Goal: Transaction & Acquisition: Purchase product/service

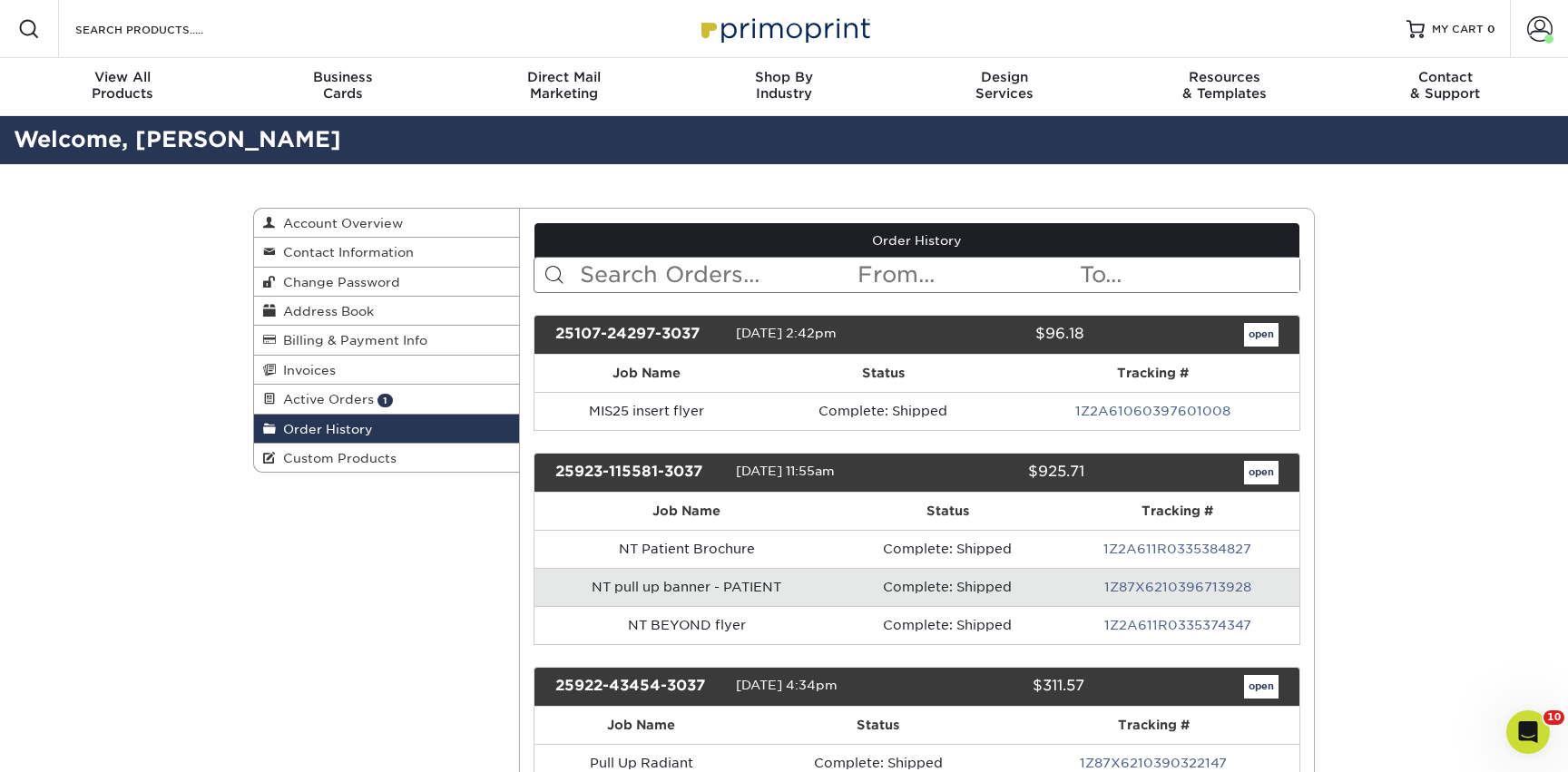
click at [704, 281] on input "text" at bounding box center [718, 274] width 279 height 34
type input "poster"
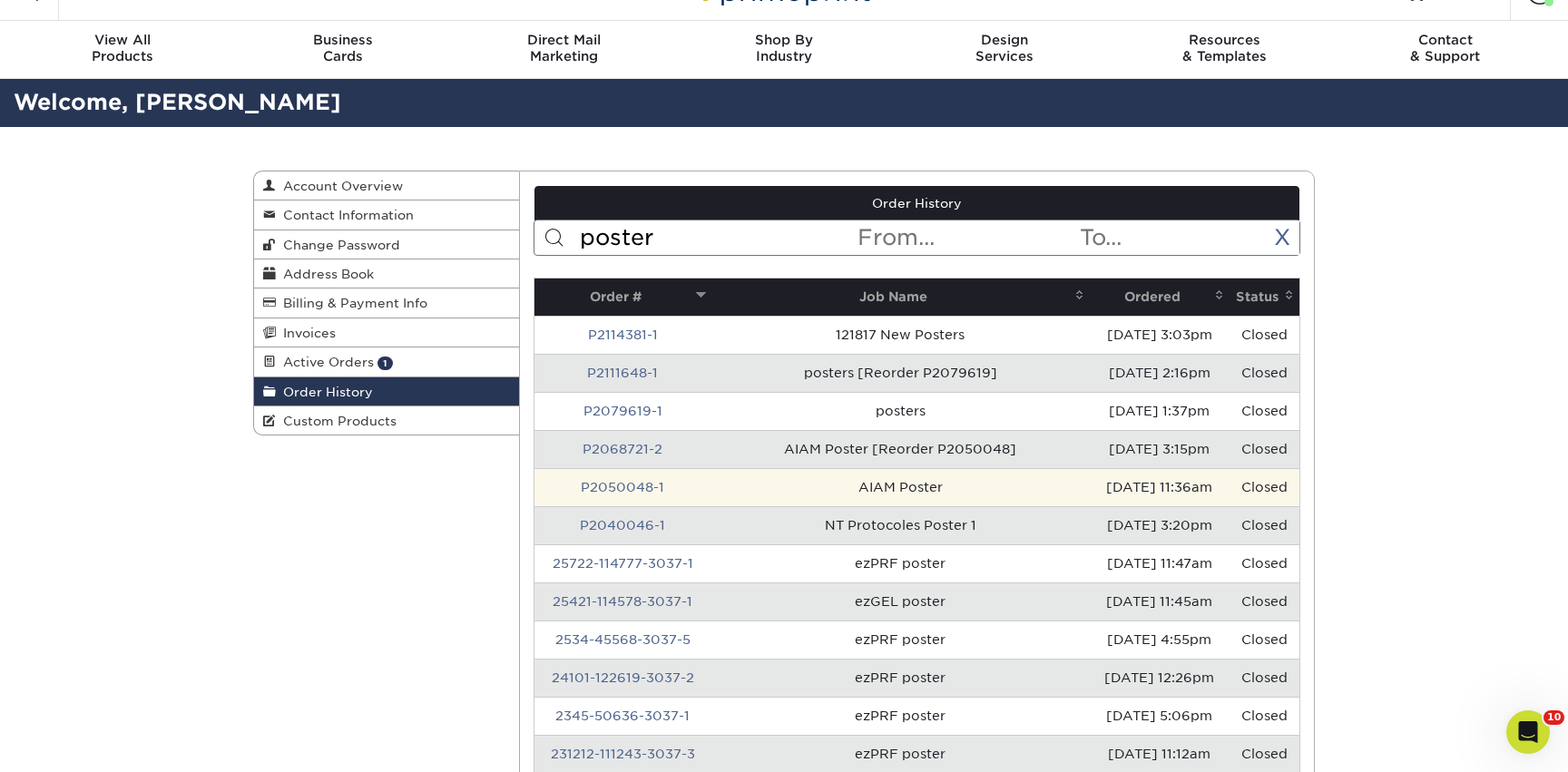
scroll to position [38, 0]
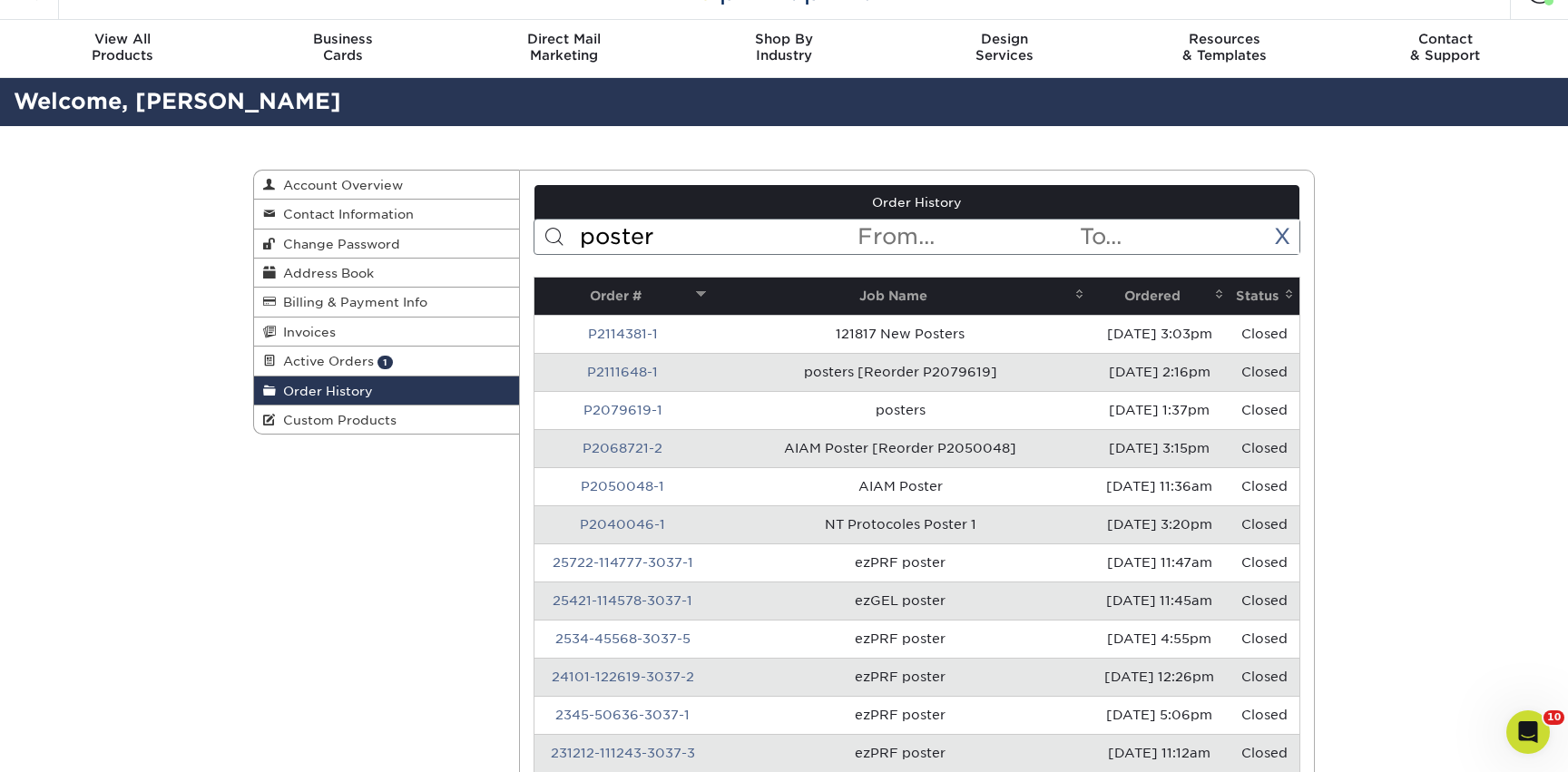
click at [1157, 292] on th "Ordered" at bounding box center [1159, 296] width 139 height 37
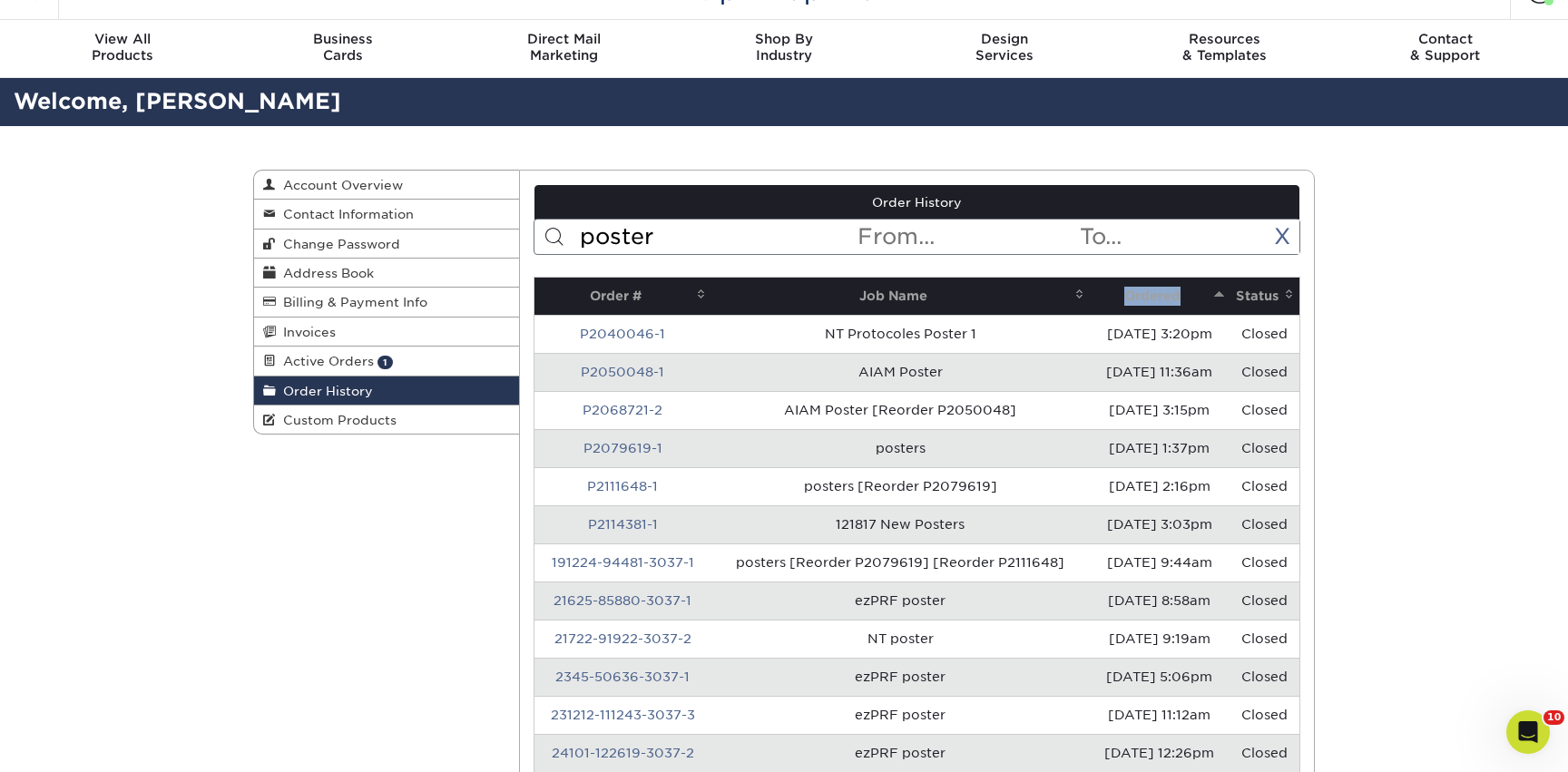
click at [1157, 292] on th "Ordered" at bounding box center [1159, 296] width 139 height 37
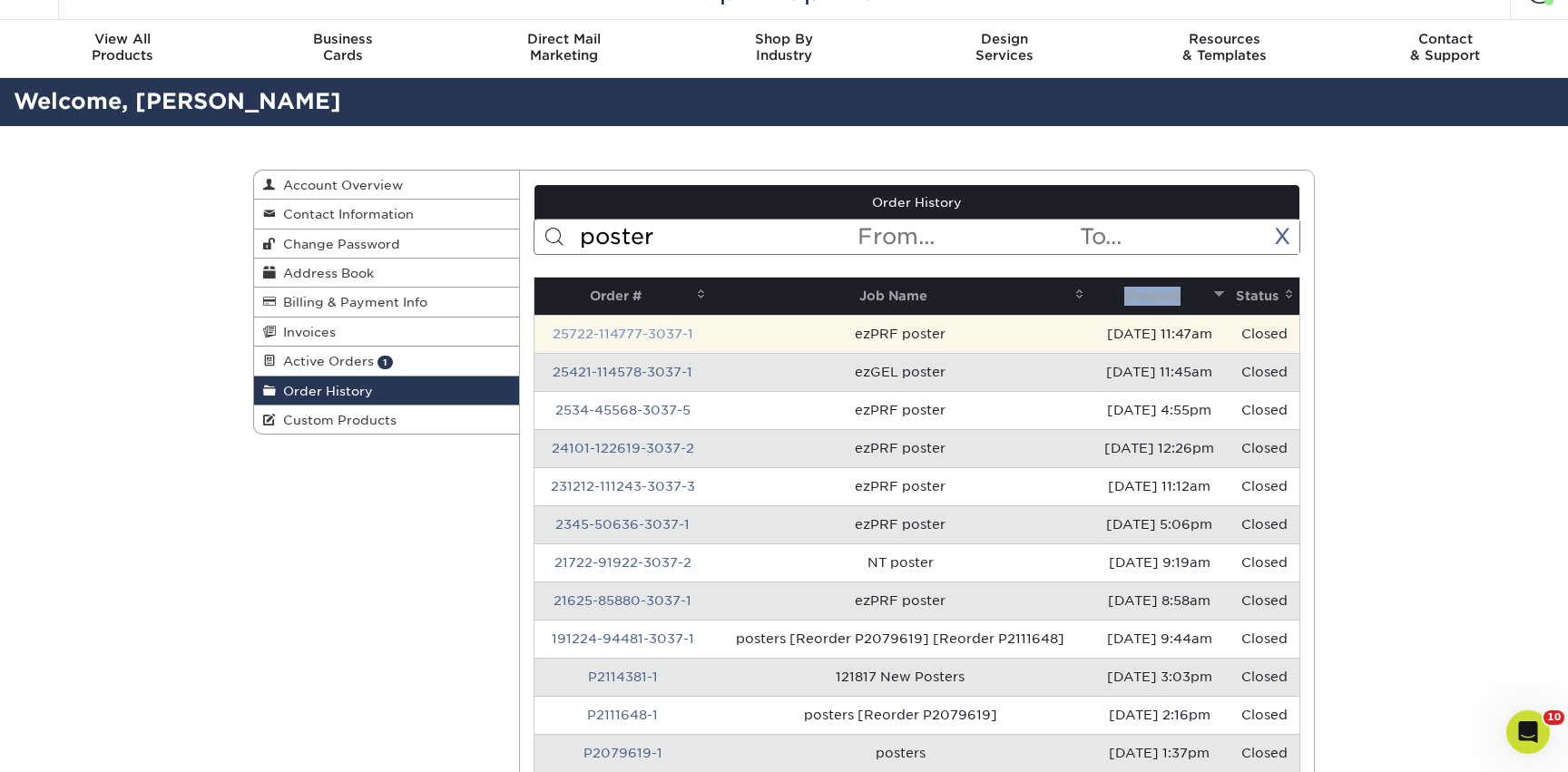
click at [660, 331] on link "25722-114777-3037-1" at bounding box center [623, 333] width 140 height 15
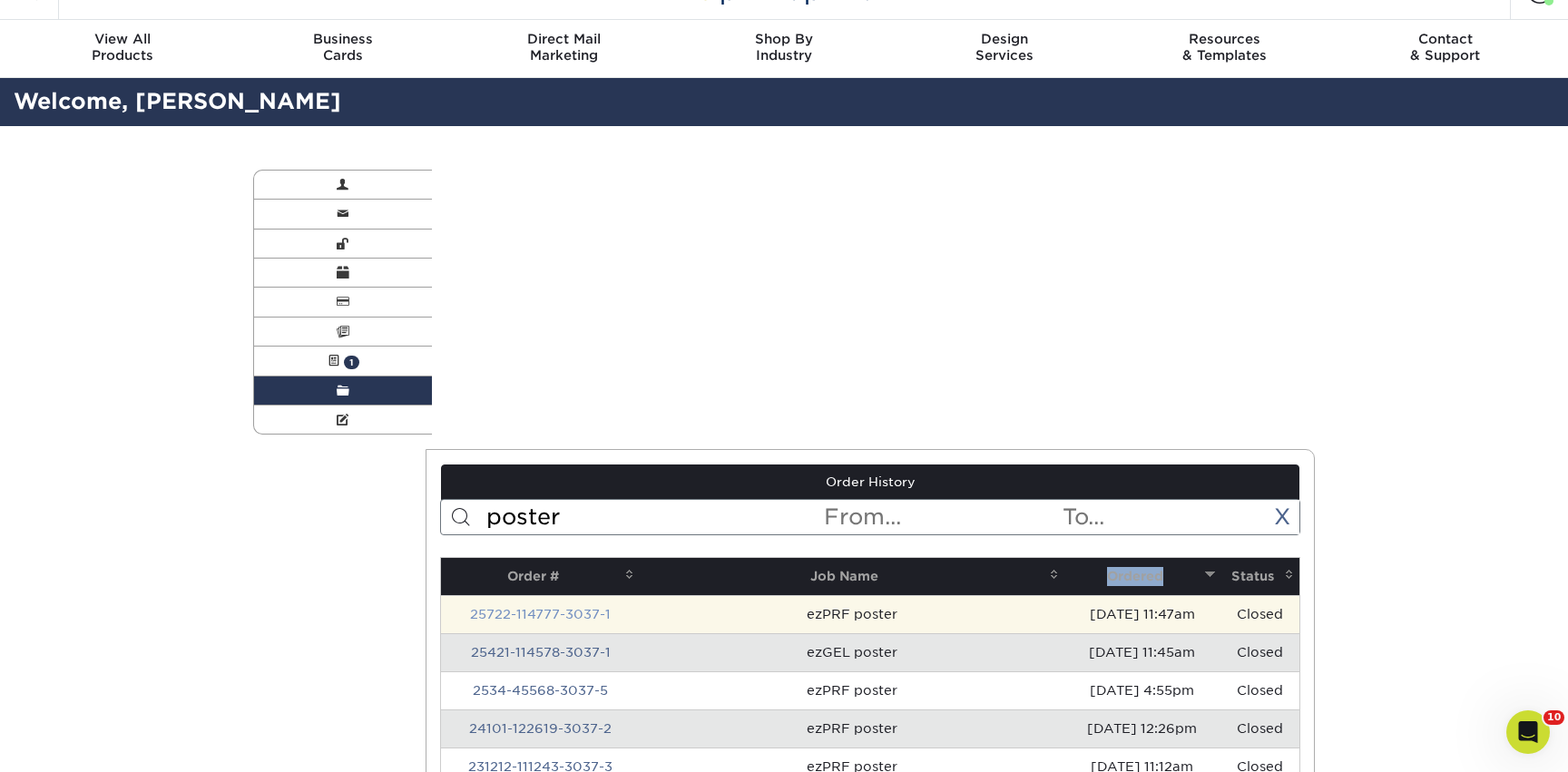
scroll to position [0, 0]
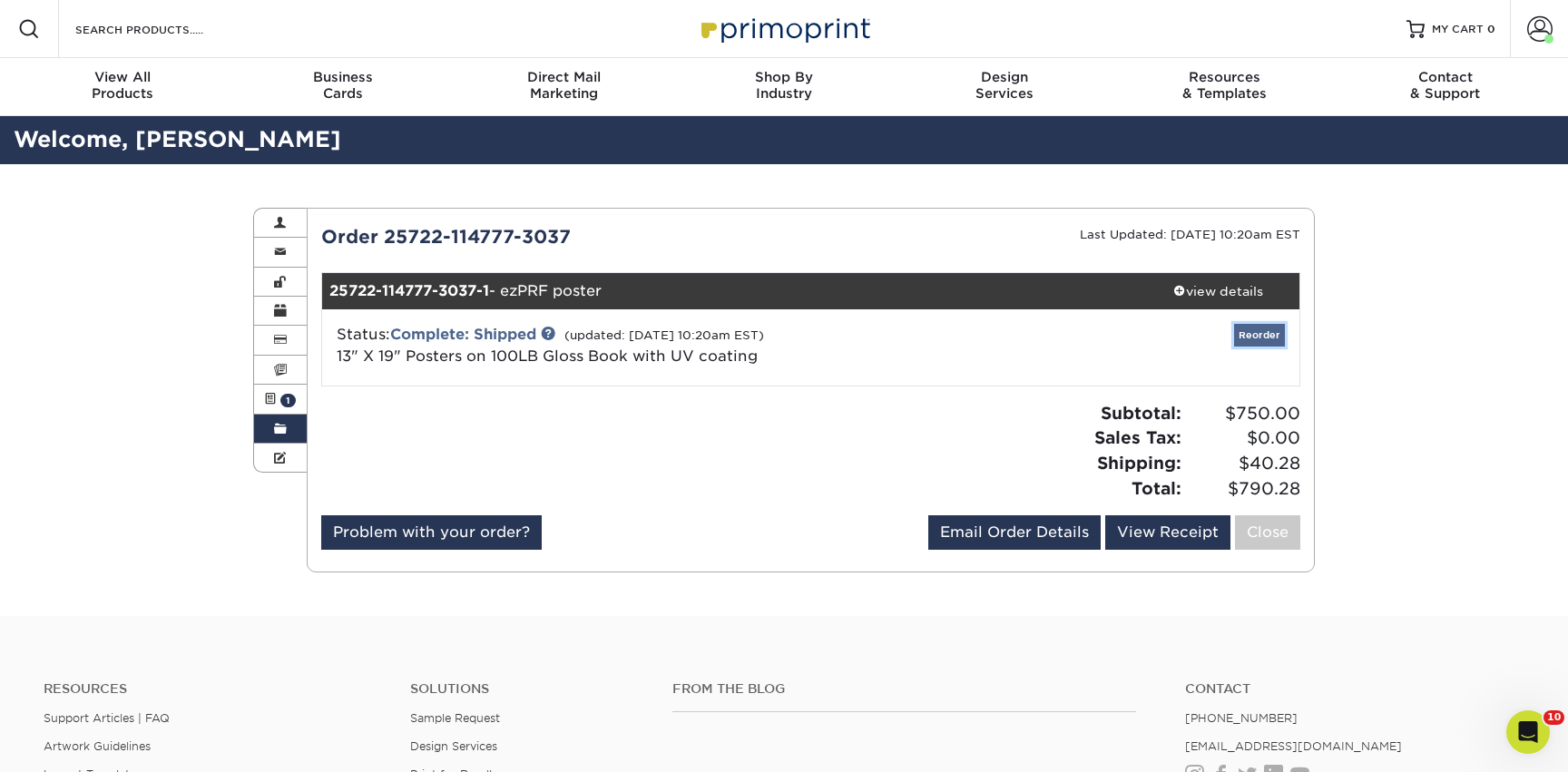
click at [1259, 331] on link "Reorder" at bounding box center [1260, 334] width 51 height 22
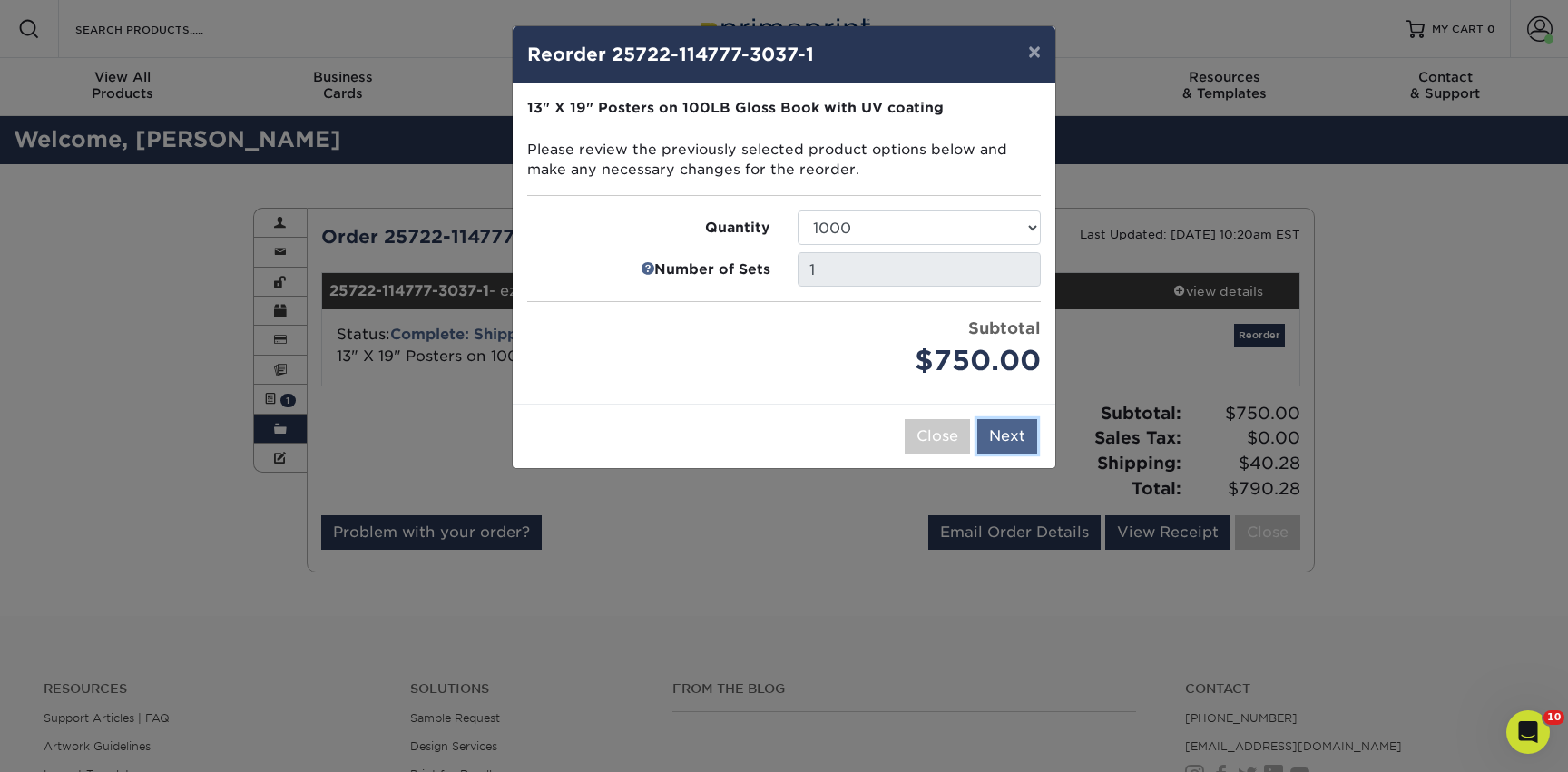
click at [1013, 438] on button "Next" at bounding box center [1006, 436] width 59 height 34
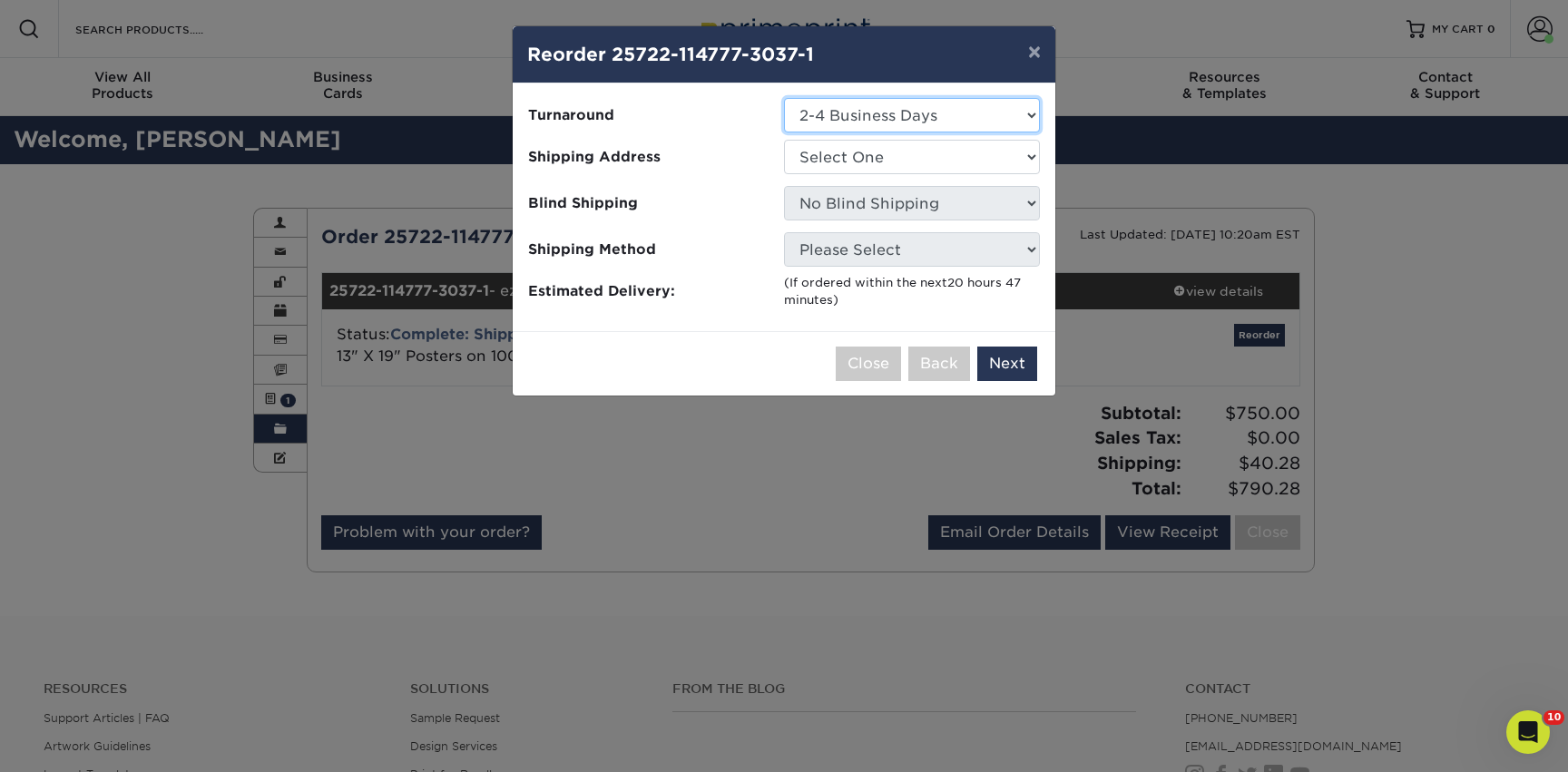
click at [961, 107] on select "Select One 2-4 Business Days" at bounding box center [912, 115] width 255 height 34
click at [784, 98] on select "Select One 2-4 Business Days" at bounding box center [912, 115] width 255 height 34
click at [925, 159] on select "Select One AAAS - PR [PERSON_NAME] AN7 conference office - [GEOGRAPHIC_DATA] [P…" at bounding box center [912, 156] width 255 height 34
select select "142293"
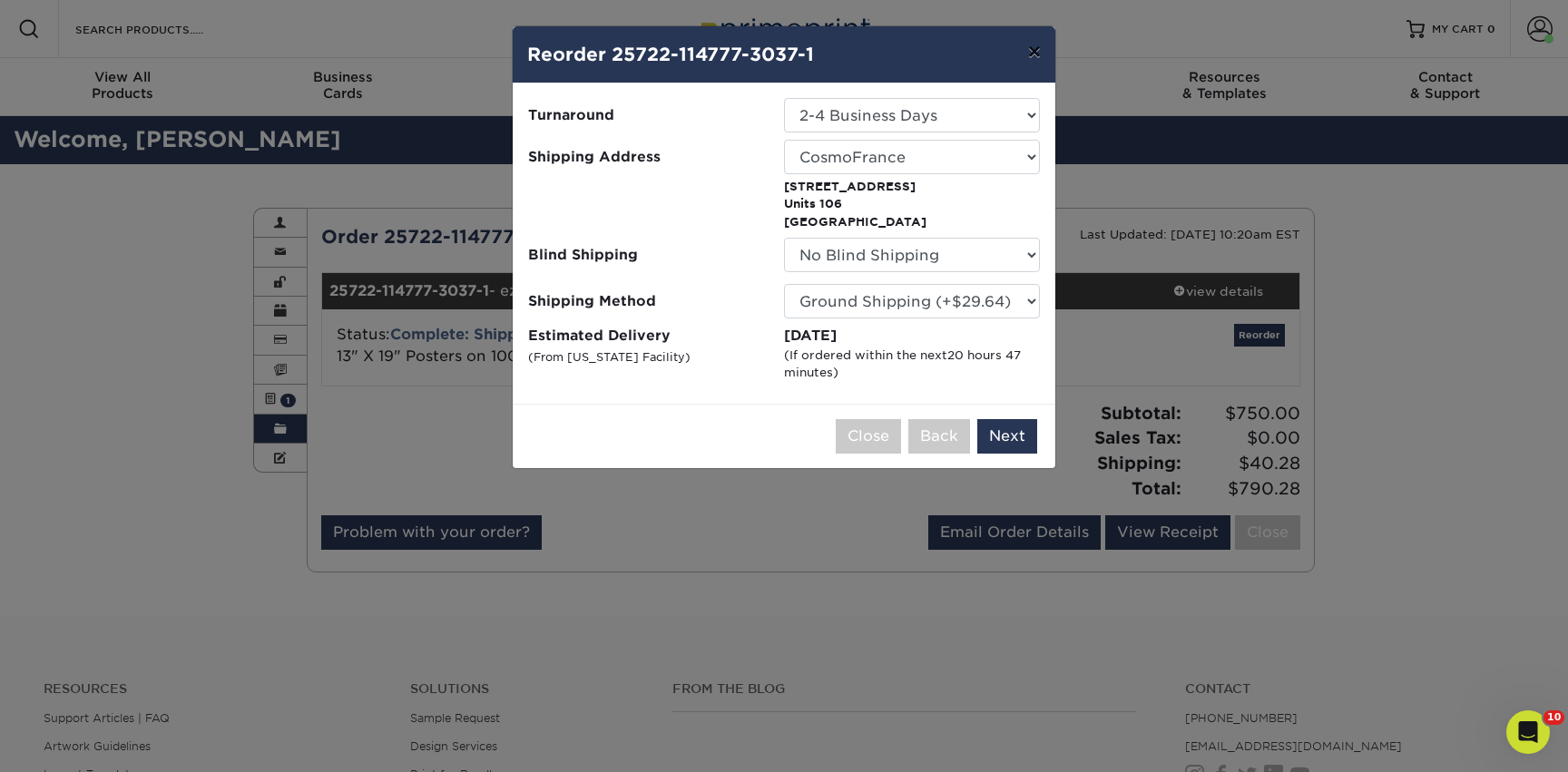
click at [1038, 50] on button "×" at bounding box center [1034, 52] width 42 height 51
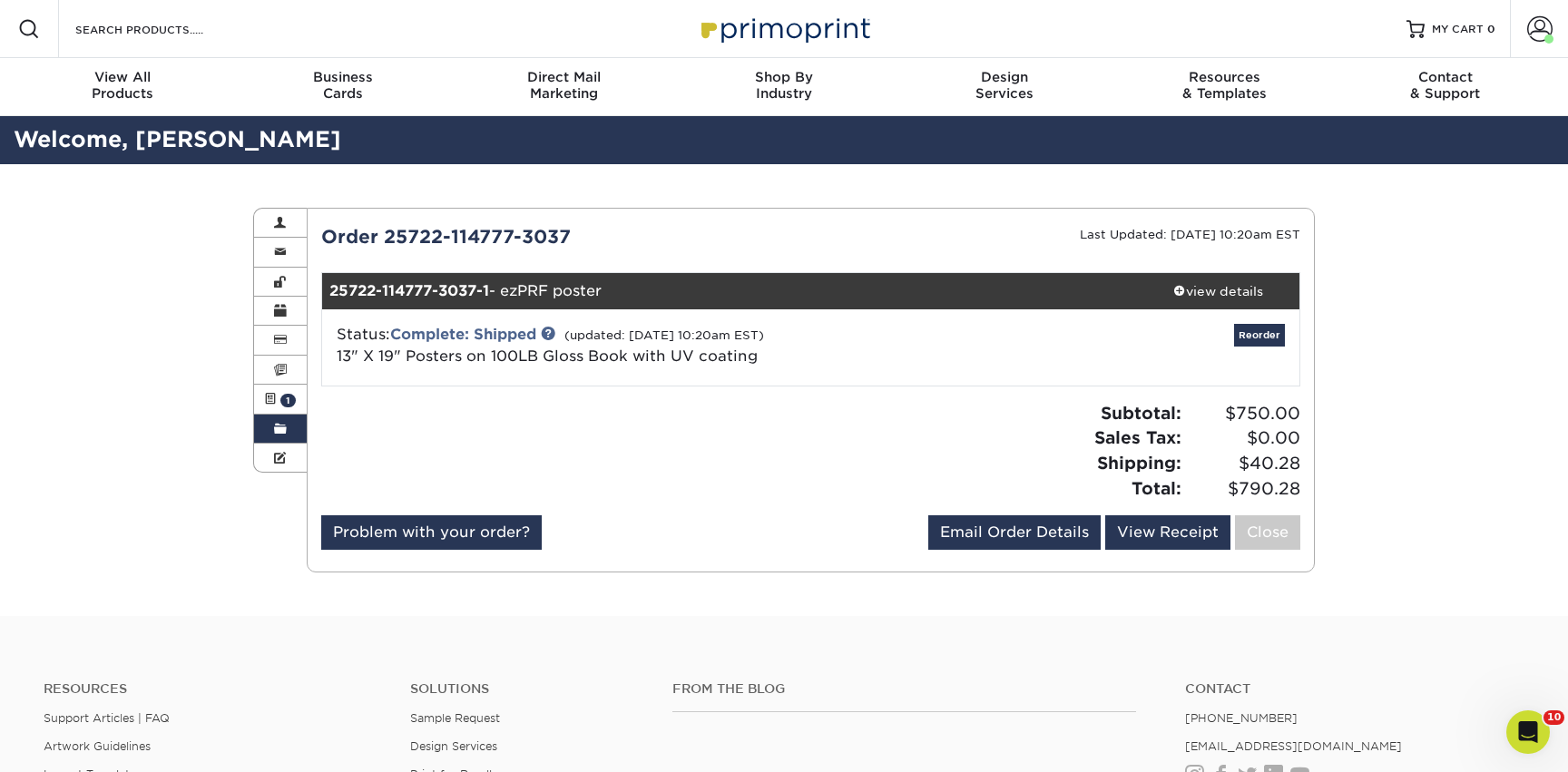
click at [276, 437] on span at bounding box center [280, 429] width 13 height 15
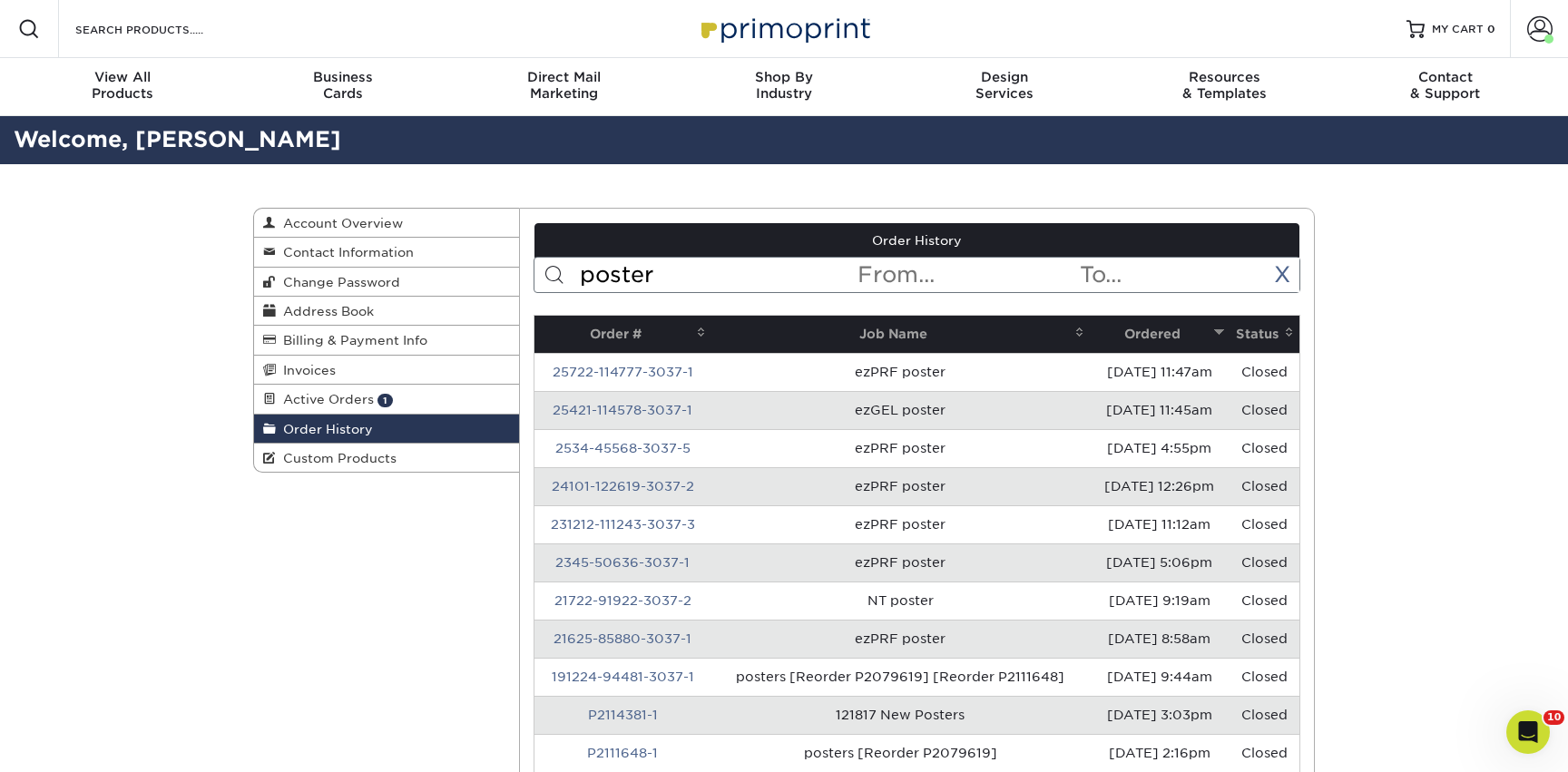
click at [637, 275] on input "poster" at bounding box center [718, 274] width 279 height 34
